Goal: Information Seeking & Learning: Learn about a topic

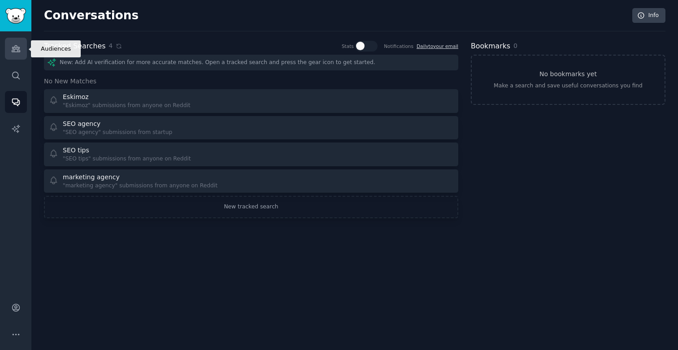
click at [19, 42] on link "Audiences" at bounding box center [16, 49] width 22 height 22
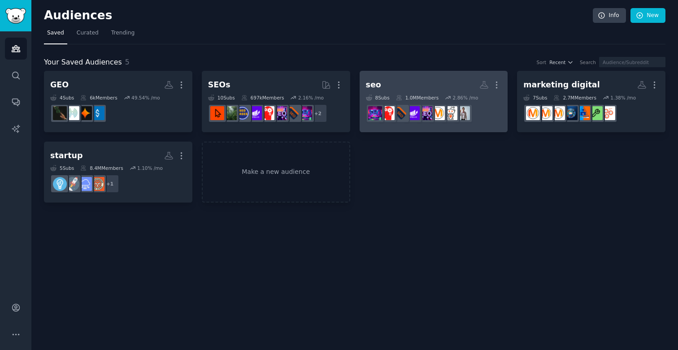
click at [439, 85] on h2 "seo Custom Audience More" at bounding box center [434, 85] width 136 height 16
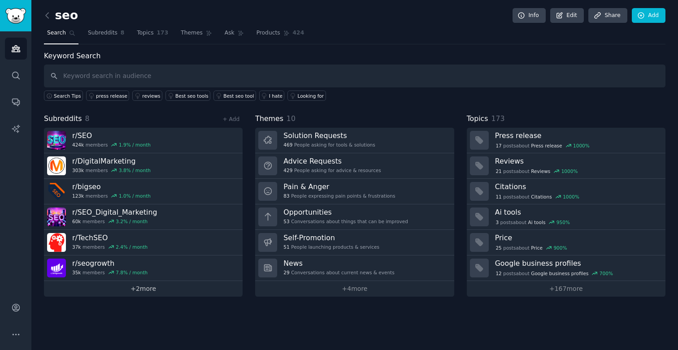
click at [153, 290] on link "+ 2 more" at bounding box center [143, 289] width 199 height 16
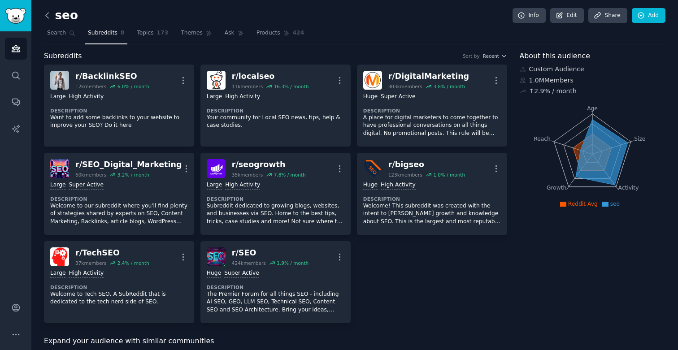
click at [48, 15] on icon at bounding box center [47, 15] width 9 height 9
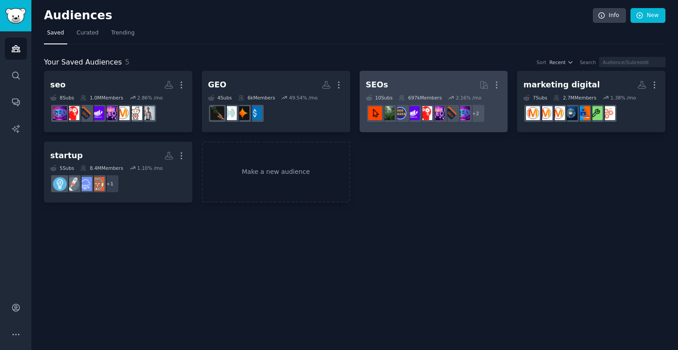
click at [402, 74] on link "SEOs More 10 Sub s 697k Members 2.16 % /mo + 2" at bounding box center [434, 101] width 148 height 61
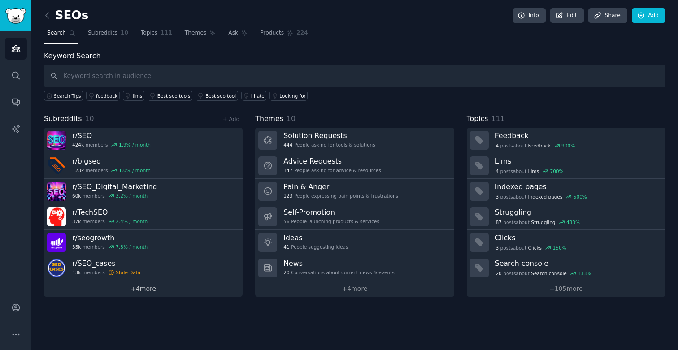
click at [142, 288] on link "+ 4 more" at bounding box center [143, 289] width 199 height 16
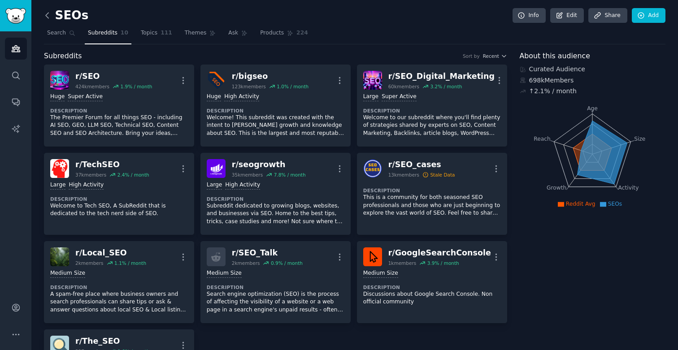
click at [47, 18] on icon at bounding box center [47, 15] width 9 height 9
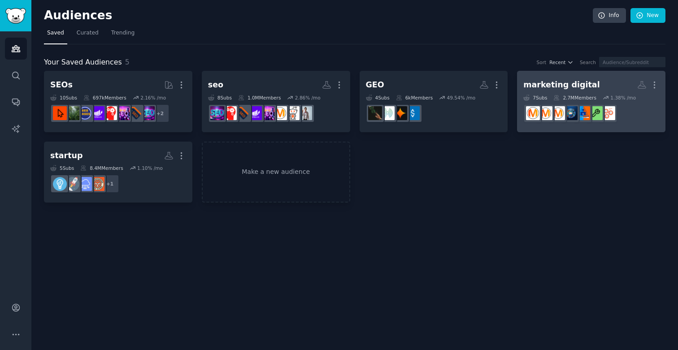
click at [556, 73] on link "marketing digital More 7 Sub s 2.7M Members 1.38 % /mo" at bounding box center [591, 101] width 148 height 61
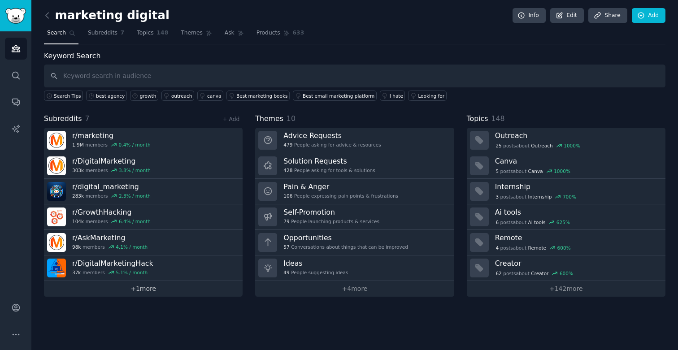
click at [156, 288] on link "+ 1 more" at bounding box center [143, 289] width 199 height 16
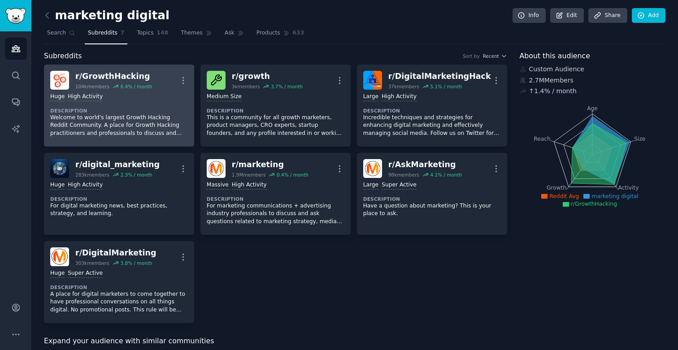
click at [129, 94] on div ">= 80th percentile for submissions / day Huge High Activity" at bounding box center [119, 97] width 138 height 9
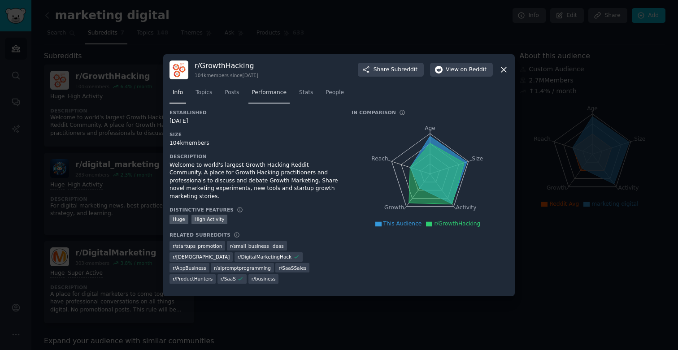
click at [275, 99] on link "Performance" at bounding box center [268, 95] width 41 height 18
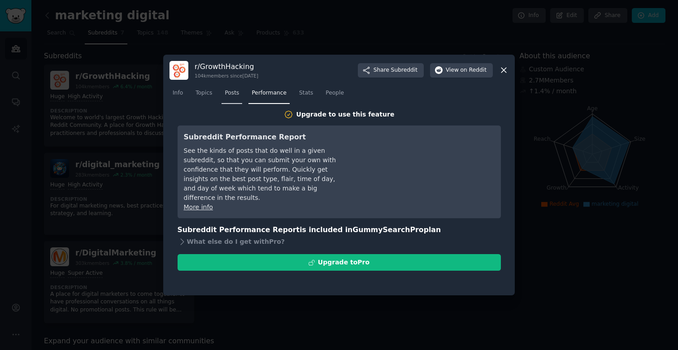
click at [227, 99] on link "Posts" at bounding box center [232, 95] width 21 height 18
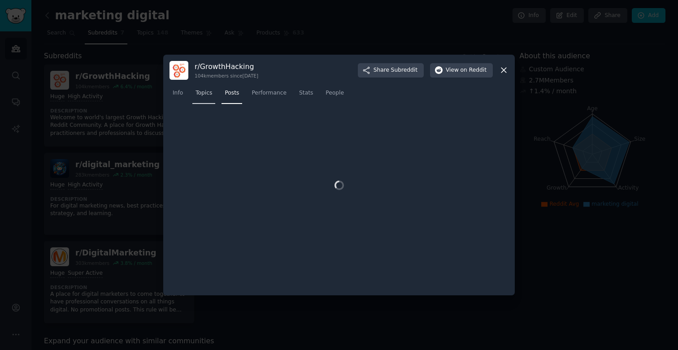
click at [202, 96] on span "Topics" at bounding box center [204, 93] width 17 height 8
click at [387, 114] on span "Velocity" at bounding box center [378, 113] width 18 height 6
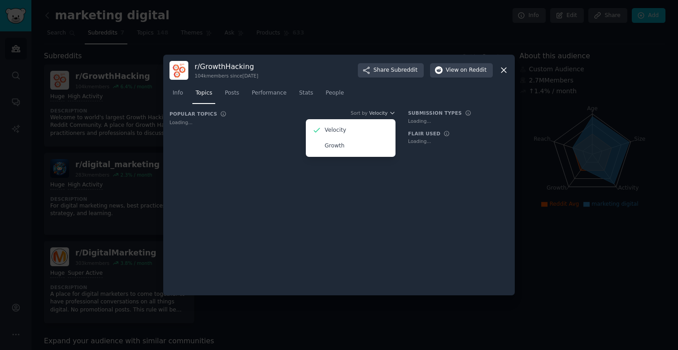
click at [374, 95] on nav "Info Topics Posts Performance Stats People" at bounding box center [339, 95] width 339 height 18
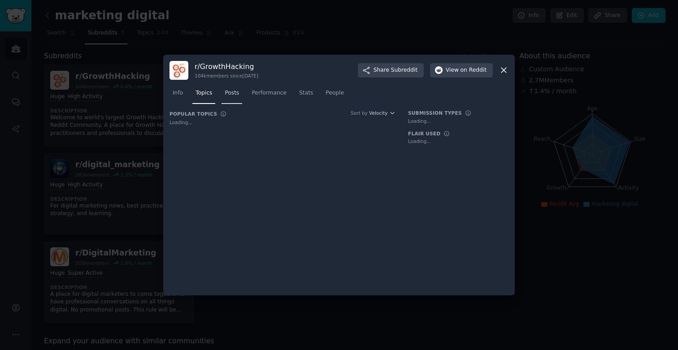
click at [227, 96] on span "Posts" at bounding box center [232, 93] width 14 height 8
click at [92, 182] on div at bounding box center [339, 175] width 678 height 350
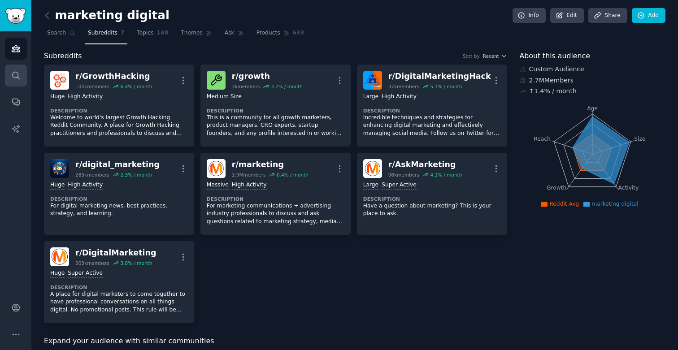
click at [16, 82] on link "Search" at bounding box center [16, 76] width 22 height 22
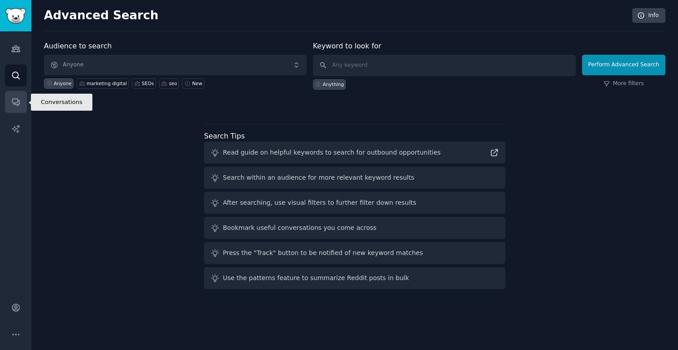
click at [12, 105] on icon "Sidebar" at bounding box center [15, 101] width 9 height 9
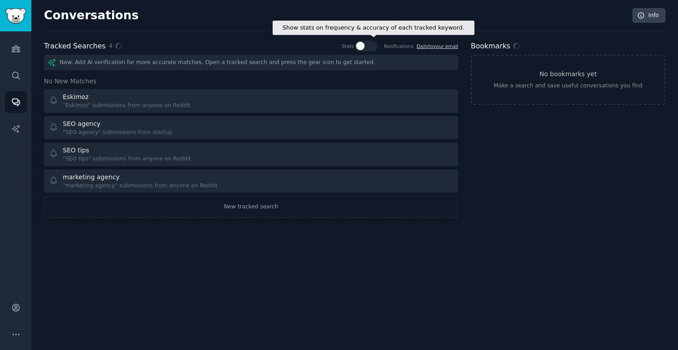
click at [365, 48] on icon at bounding box center [361, 46] width 8 height 8
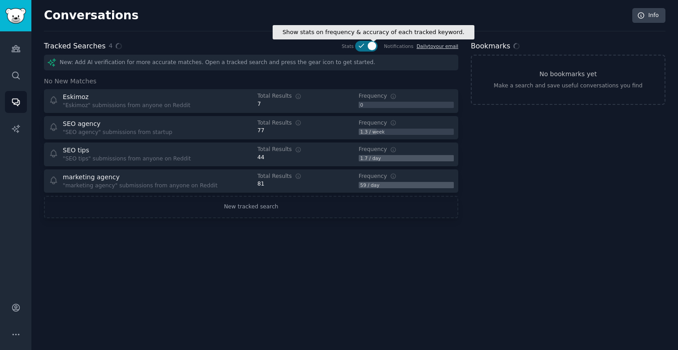
click at [361, 45] on icon at bounding box center [361, 46] width 8 height 8
checkbox input "false"
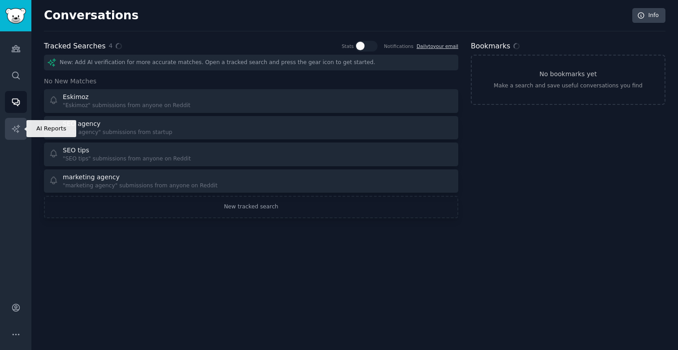
click at [17, 118] on link "AI Reports" at bounding box center [16, 129] width 22 height 22
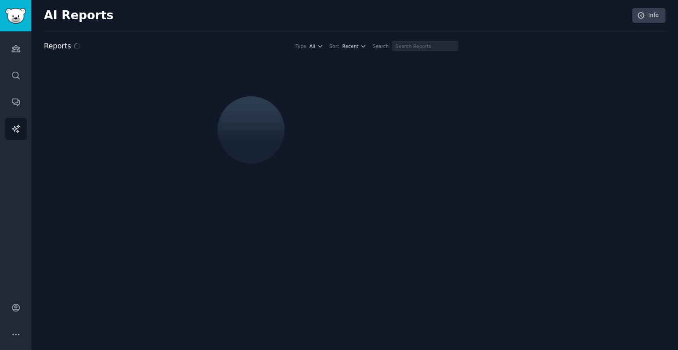
drag, startPoint x: 256, startPoint y: 122, endPoint x: 227, endPoint y: 182, distance: 67.0
click at [227, 182] on div at bounding box center [251, 130] width 414 height 151
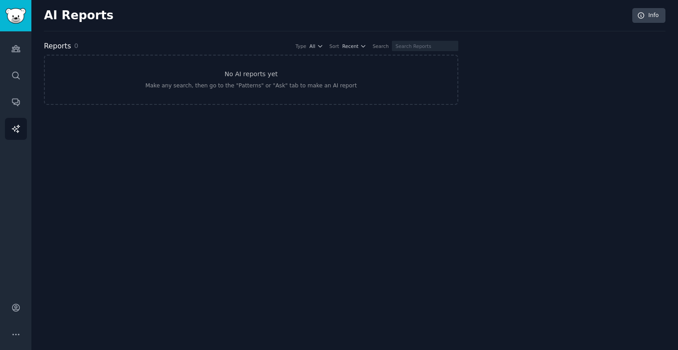
click at [492, 131] on div "AI Reports Info Reports 0 Type All Sort Recent Search No AI reports yet Make an…" at bounding box center [354, 175] width 647 height 350
